Goal: Subscribe to service/newsletter

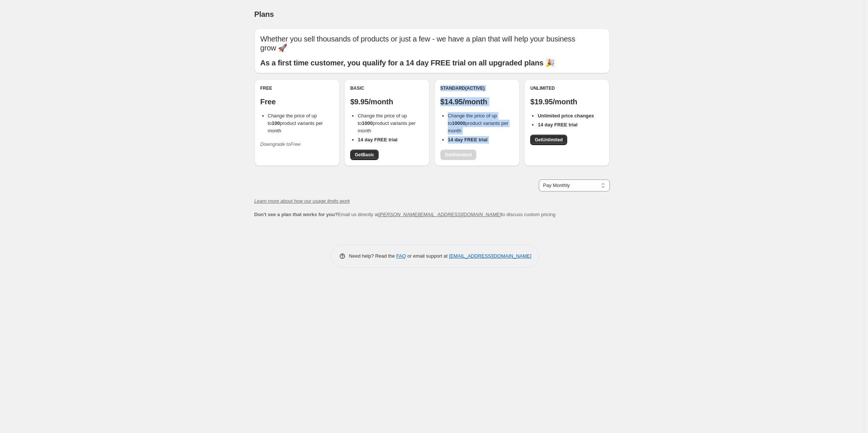
drag, startPoint x: 471, startPoint y: 155, endPoint x: 421, endPoint y: 172, distance: 53.5
click at [428, 152] on div "Free Free Change the price of up to 100 product variants per month Downgrade to…" at bounding box center [431, 126] width 355 height 94
click at [420, 176] on div "Whether you sell thousands of products or just a few - we have a plan that will…" at bounding box center [431, 123] width 355 height 190
click at [365, 155] on span "Get Basic" at bounding box center [364, 155] width 19 height 6
